Goal: Task Accomplishment & Management: Use online tool/utility

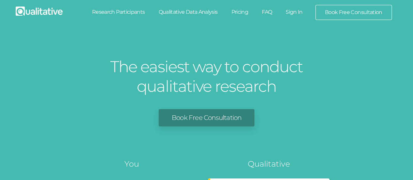
click at [297, 9] on link "Sign In" at bounding box center [294, 12] width 31 height 14
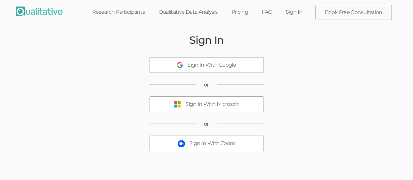
click at [221, 110] on button "Sign In With Microsoft" at bounding box center [207, 104] width 114 height 16
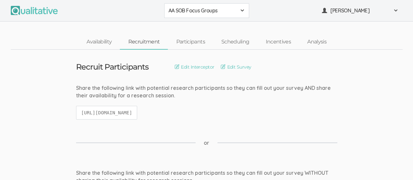
click at [238, 11] on div "AA SOB Focus Groups" at bounding box center [207, 11] width 76 height 8
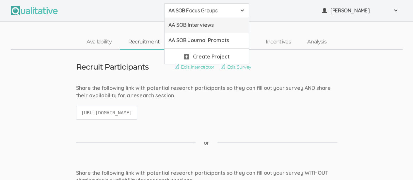
click at [220, 29] on link "AA SOB Interviews" at bounding box center [207, 25] width 84 height 15
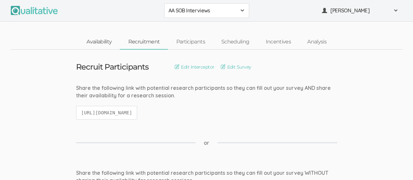
click at [97, 41] on link "Availability" at bounding box center [98, 42] width 41 height 14
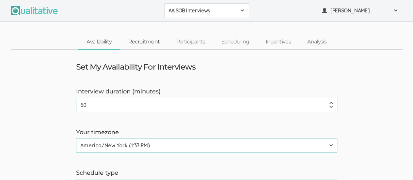
click at [150, 45] on link "Recruitment" at bounding box center [144, 42] width 48 height 14
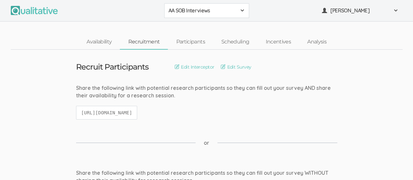
drag, startPoint x: 82, startPoint y: 112, endPoint x: 270, endPoint y: 105, distance: 188.6
click at [270, 105] on div "Share the following link with potential research participants so they can fill …" at bounding box center [206, 105] width 271 height 42
copy code "[URL][DOMAIN_NAME]"
